Goal: Check status: Check status

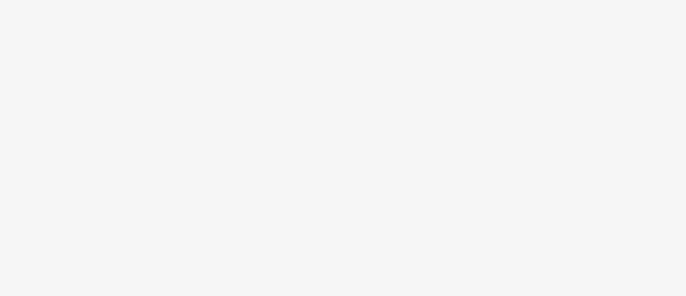
click at [192, 99] on body at bounding box center [343, 148] width 686 height 296
click at [400, 68] on body at bounding box center [343, 148] width 686 height 296
click at [397, 128] on body at bounding box center [343, 148] width 686 height 296
click at [418, 122] on body at bounding box center [343, 148] width 686 height 296
click at [387, 105] on body at bounding box center [343, 148] width 686 height 296
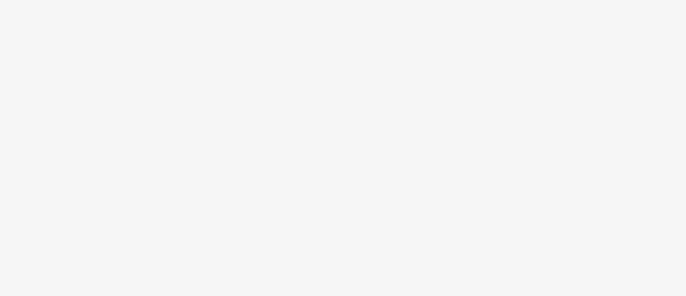
click at [370, 98] on body at bounding box center [343, 148] width 686 height 296
drag, startPoint x: 370, startPoint y: 98, endPoint x: 244, endPoint y: 55, distance: 133.3
click at [310, 62] on body at bounding box center [343, 148] width 686 height 296
click at [358, 163] on body at bounding box center [343, 148] width 686 height 296
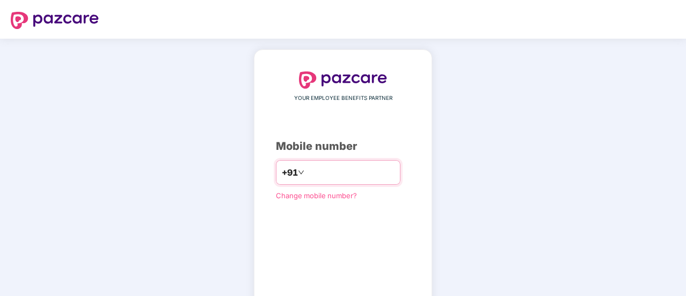
click at [323, 154] on div "Mobile number" at bounding box center [343, 146] width 134 height 17
click at [310, 170] on input "number" at bounding box center [351, 172] width 88 height 17
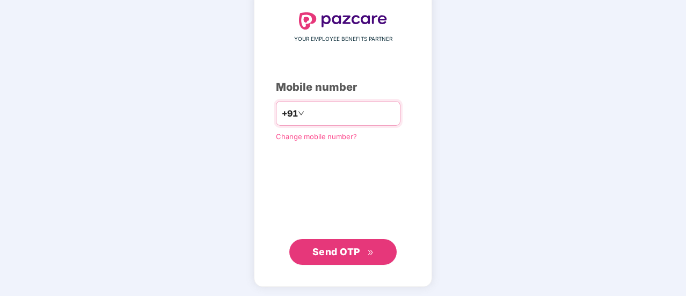
type input "**********"
click at [335, 248] on span "Send OTP" at bounding box center [337, 251] width 48 height 11
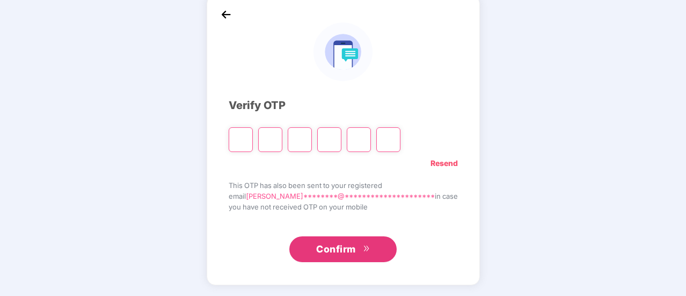
scroll to position [54, 0]
type input "*"
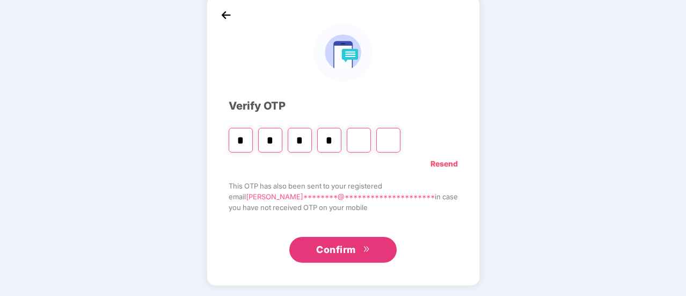
type input "*"
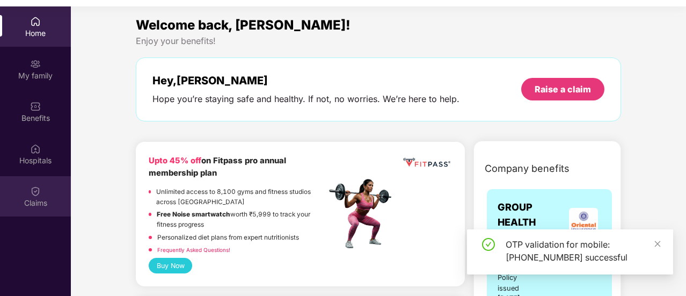
click at [30, 206] on div "Claims" at bounding box center [35, 203] width 71 height 11
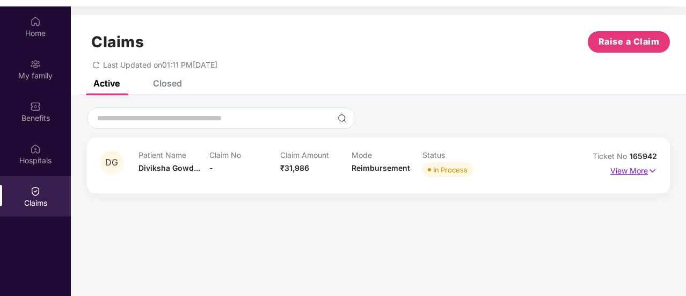
click at [623, 167] on p "View More" at bounding box center [634, 169] width 47 height 14
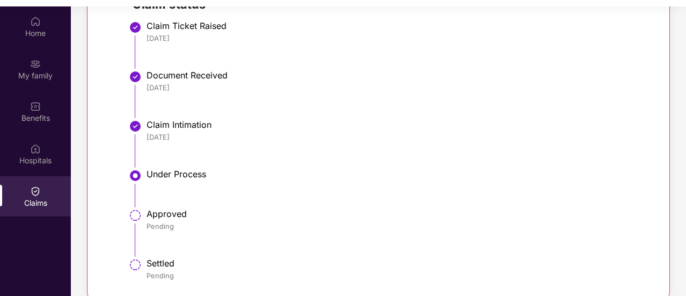
scroll to position [306, 0]
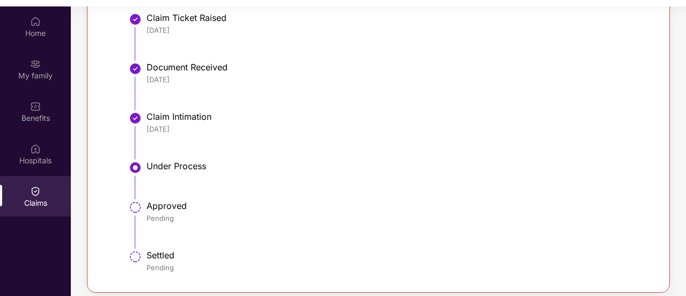
click at [170, 166] on div "Under Process" at bounding box center [396, 166] width 499 height 11
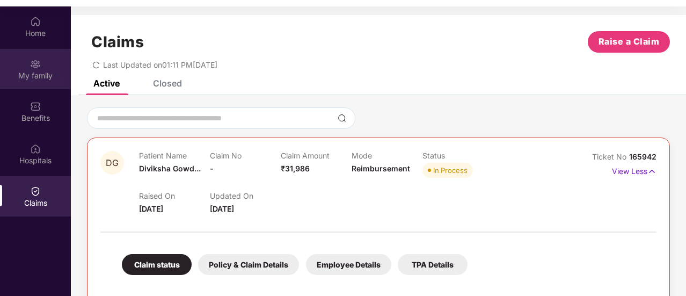
click at [33, 77] on div "My family" at bounding box center [35, 75] width 71 height 11
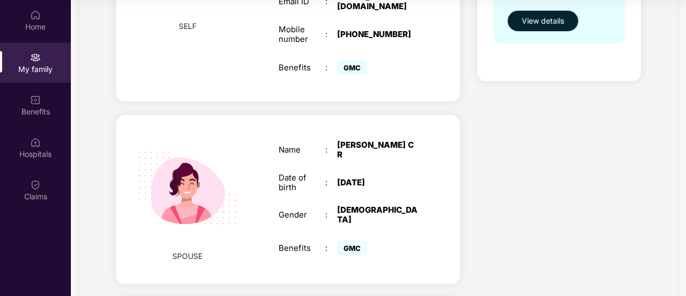
scroll to position [87, 0]
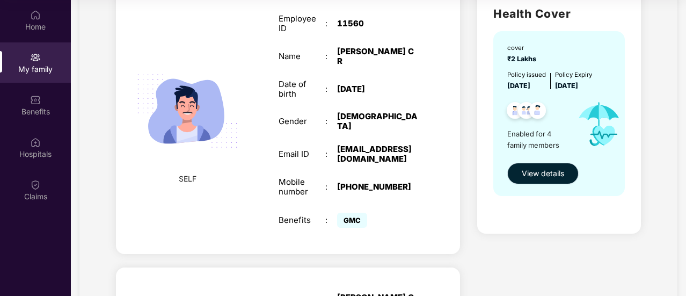
click at [532, 173] on span "View details" at bounding box center [543, 174] width 42 height 12
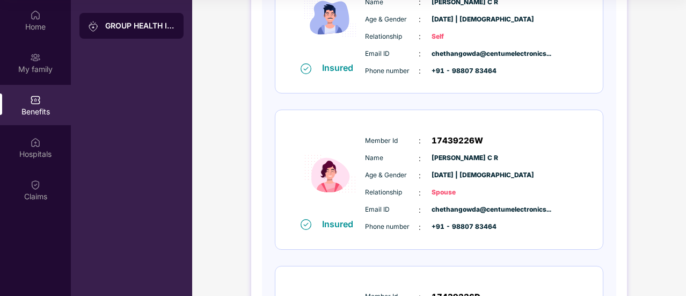
scroll to position [0, 0]
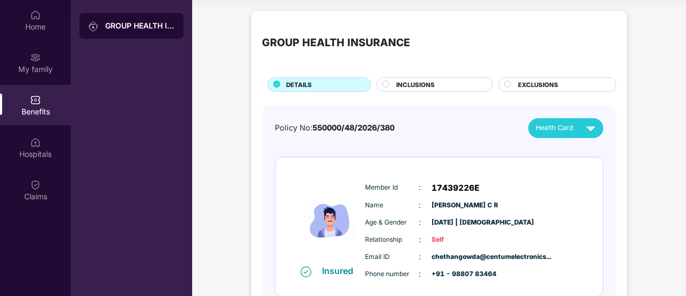
click at [413, 85] on span "INCLUSIONS" at bounding box center [415, 85] width 39 height 10
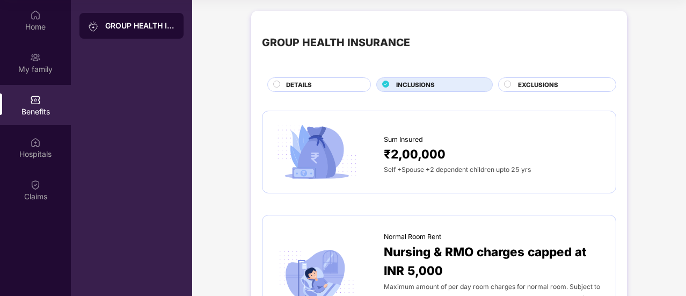
click at [542, 71] on div "GROUP HEALTH INSURANCE DETAILS INCLUSIONS EXCLUSIONS" at bounding box center [439, 56] width 354 height 70
click at [533, 83] on span "EXCLUSIONS" at bounding box center [538, 85] width 40 height 10
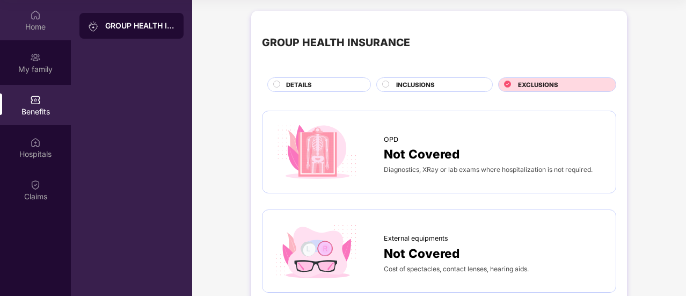
click at [42, 24] on div "Home" at bounding box center [35, 26] width 71 height 11
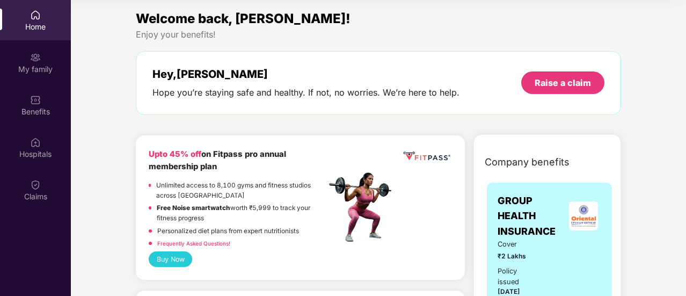
click at [365, 193] on img at bounding box center [363, 207] width 75 height 75
click at [360, 209] on img at bounding box center [363, 207] width 75 height 75
click at [605, 38] on div "Enjoy your benefits!" at bounding box center [378, 34] width 485 height 11
